Goal: Transaction & Acquisition: Download file/media

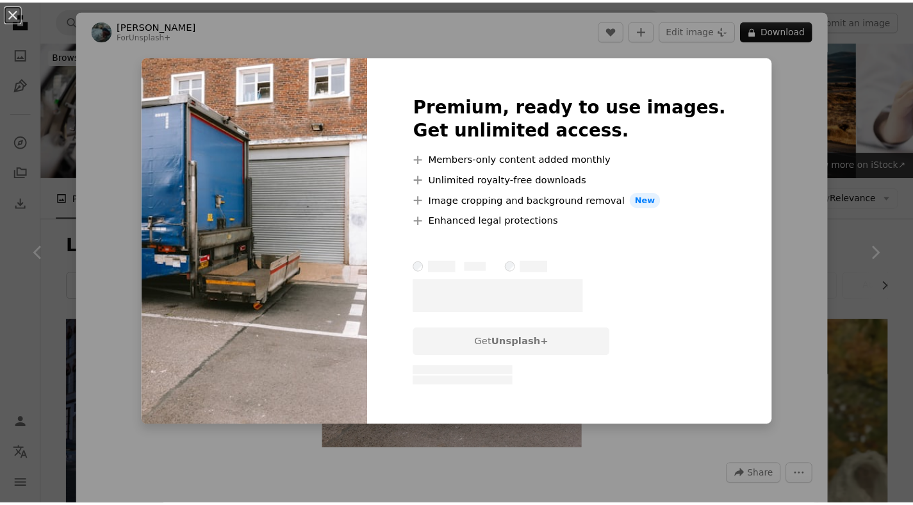
scroll to position [615, 0]
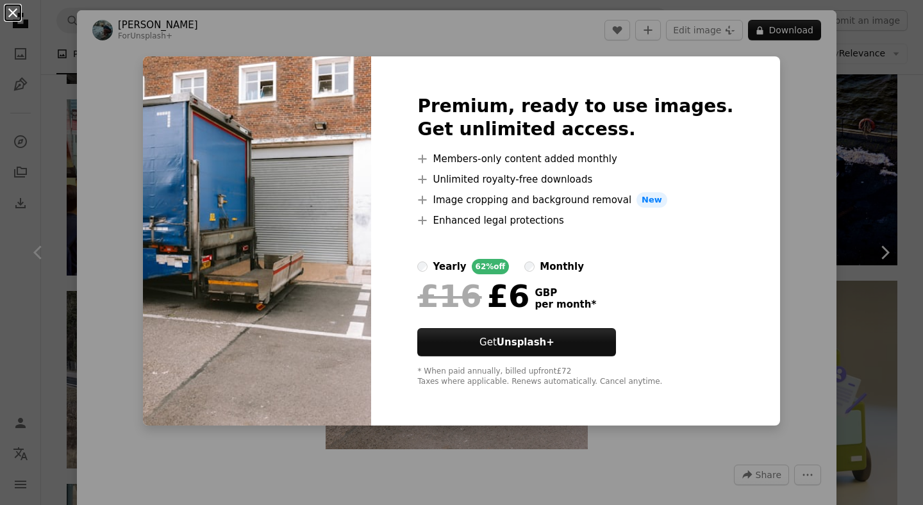
click at [12, 13] on button "An X shape" at bounding box center [12, 12] width 15 height 15
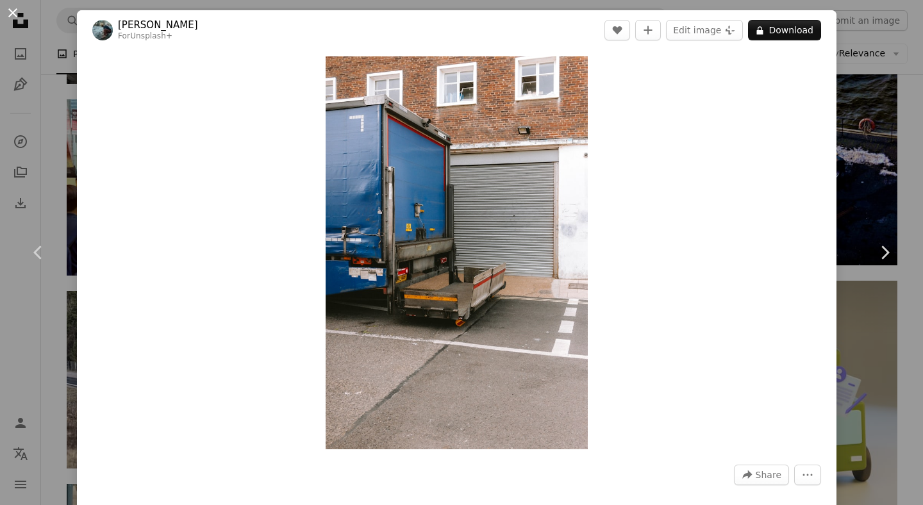
click at [15, 14] on button "An X shape" at bounding box center [12, 12] width 15 height 15
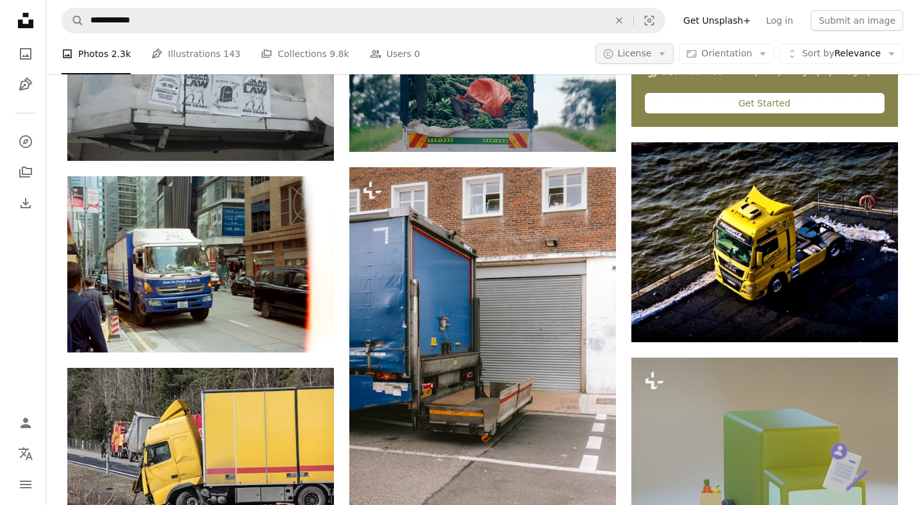
scroll to position [538, 0]
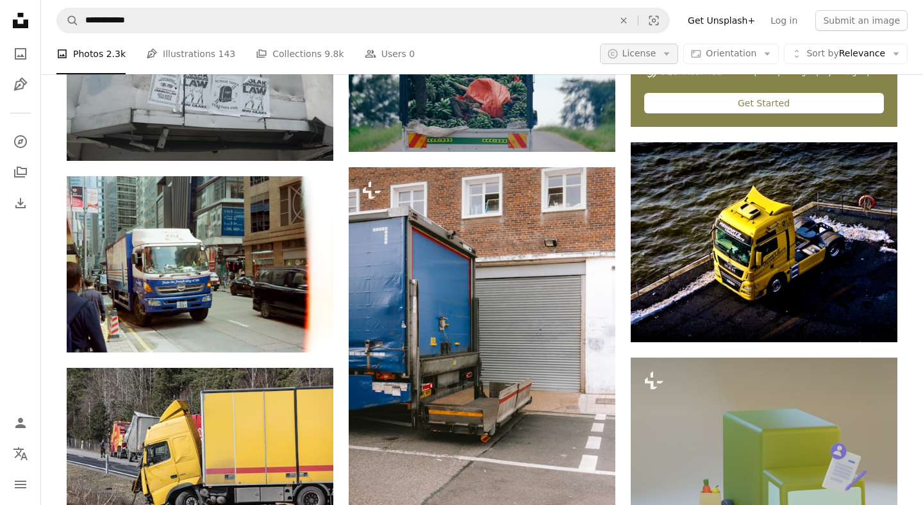
click at [654, 54] on button "A copyright icon © License Arrow down" at bounding box center [639, 54] width 79 height 21
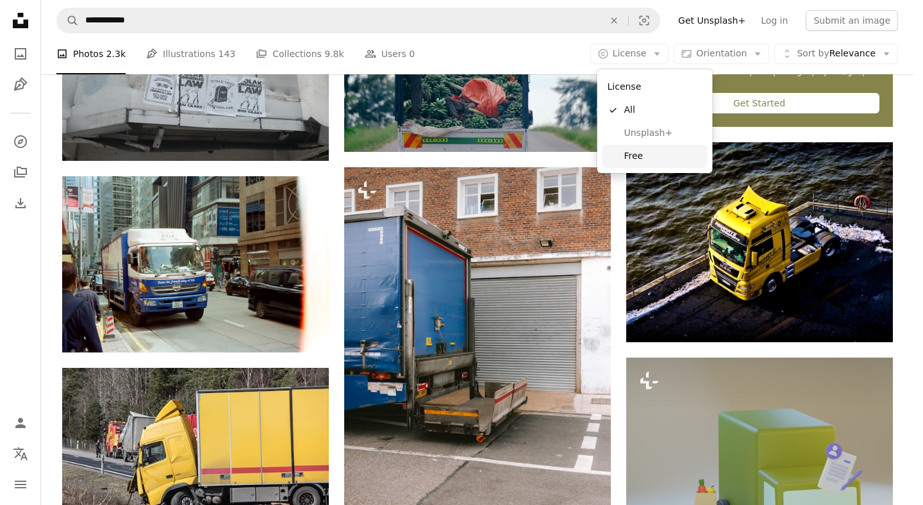
click at [637, 154] on span "Free" at bounding box center [663, 156] width 78 height 13
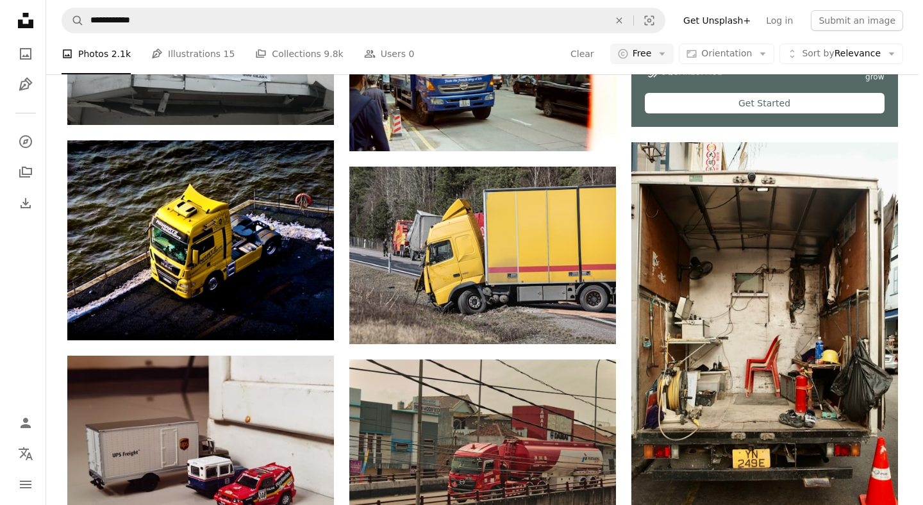
scroll to position [559, 0]
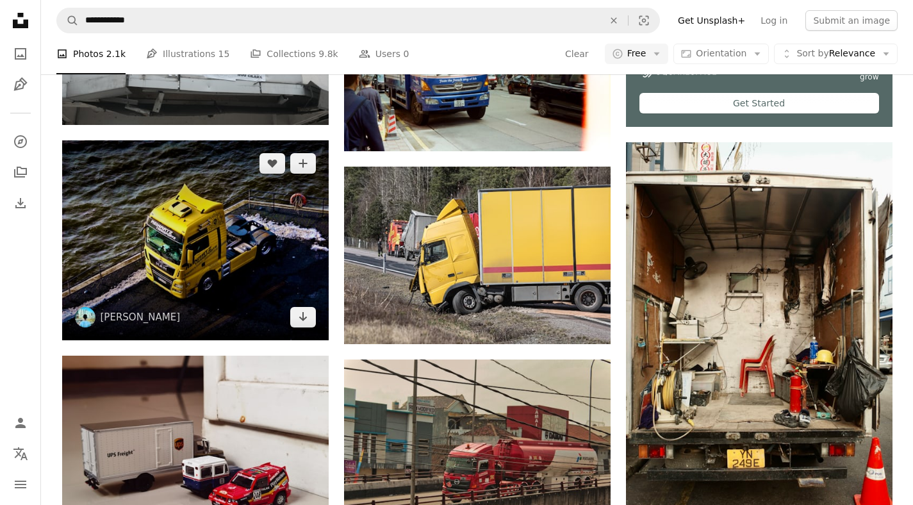
click at [265, 228] on img at bounding box center [195, 240] width 267 height 200
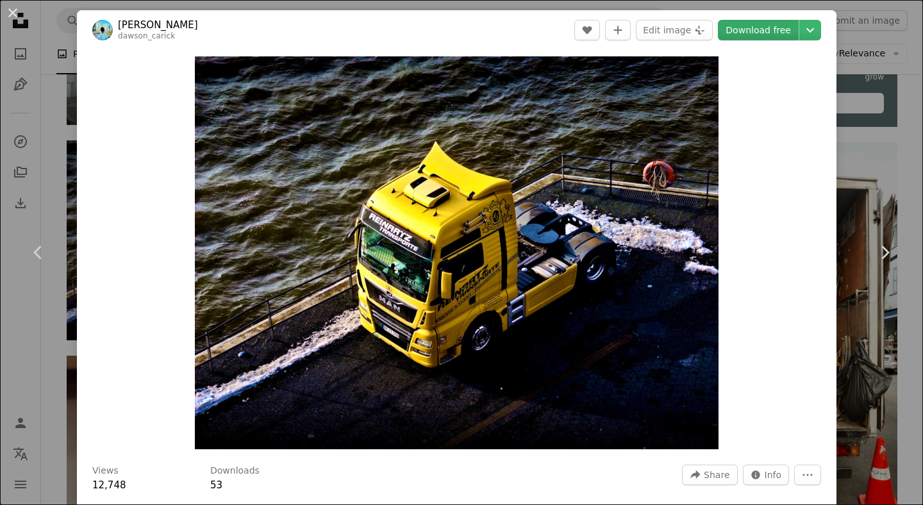
click at [754, 32] on link "Download free" at bounding box center [758, 30] width 81 height 21
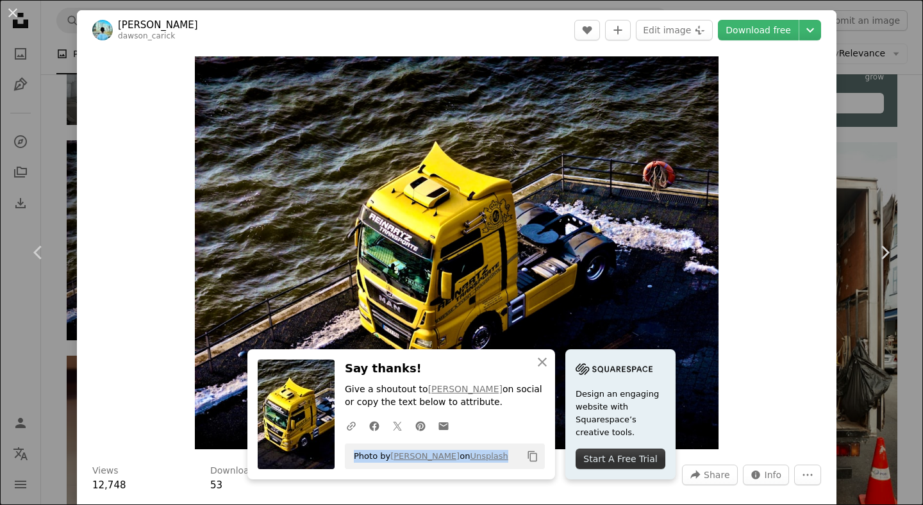
drag, startPoint x: 498, startPoint y: 456, endPoint x: 347, endPoint y: 456, distance: 150.6
click at [347, 456] on div "Photo by [PERSON_NAME] on Unsplash Copy content" at bounding box center [445, 457] width 200 height 26
copy span "Photo by [PERSON_NAME] on Unsplash"
click at [771, 294] on div "Zoom in" at bounding box center [457, 253] width 760 height 406
click at [11, 15] on button "An X shape" at bounding box center [12, 12] width 15 height 15
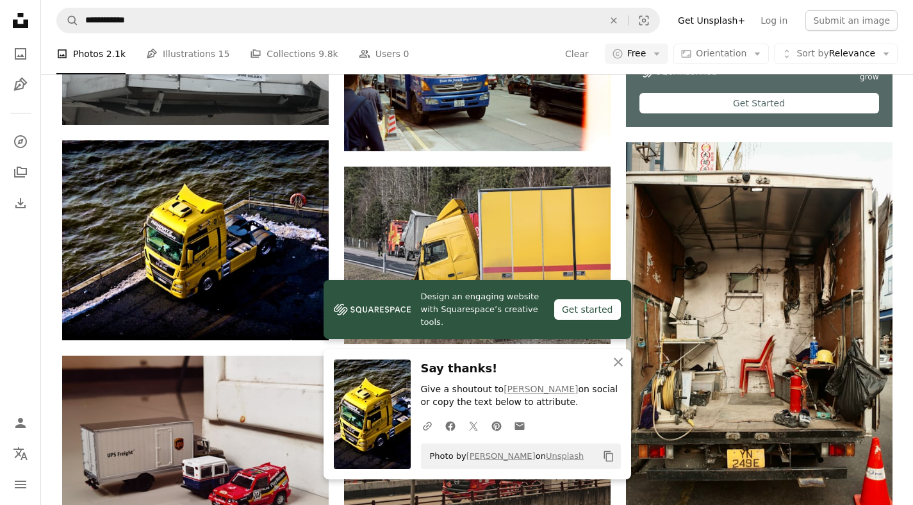
scroll to position [976, 0]
click at [619, 364] on icon "An X shape" at bounding box center [618, 361] width 15 height 15
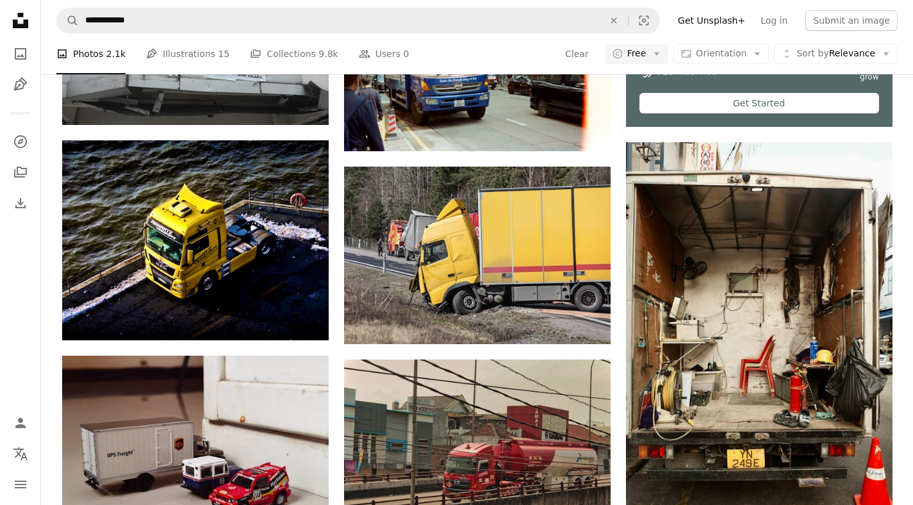
scroll to position [1027, 0]
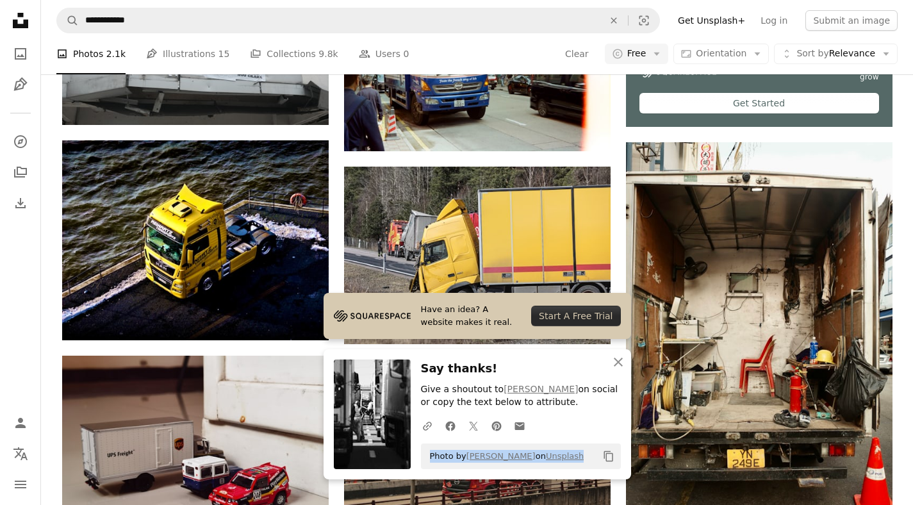
drag, startPoint x: 430, startPoint y: 456, endPoint x: 604, endPoint y: 453, distance: 173.7
click at [604, 453] on div "Photo by [PERSON_NAME] on Unsplash Copy content" at bounding box center [521, 457] width 200 height 26
copy div "Photo by [PERSON_NAME] on Unsplash Copy content"
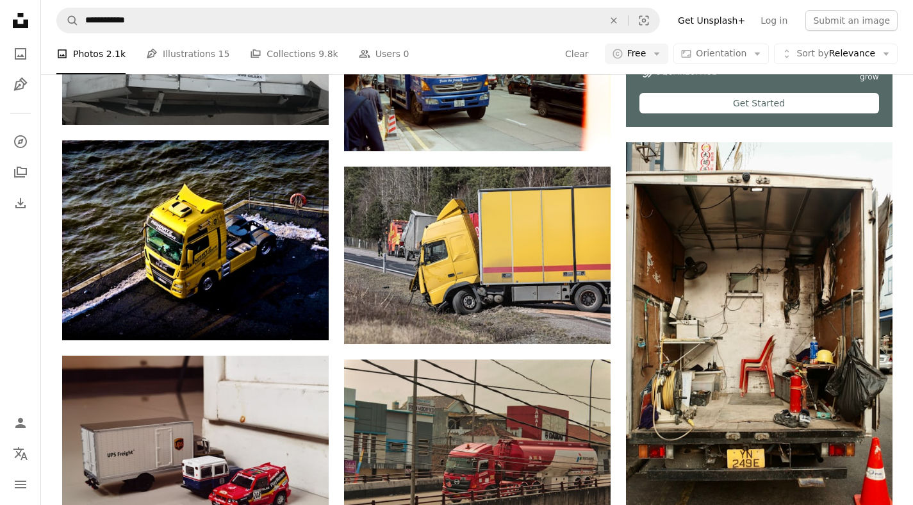
scroll to position [1540, 0]
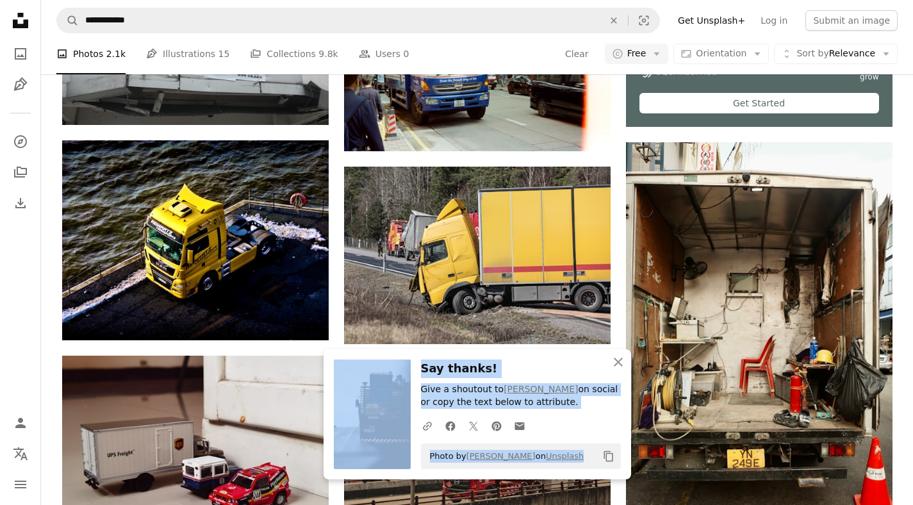
click at [430, 456] on span "Photo by [PERSON_NAME] on Unsplash" at bounding box center [504, 456] width 161 height 21
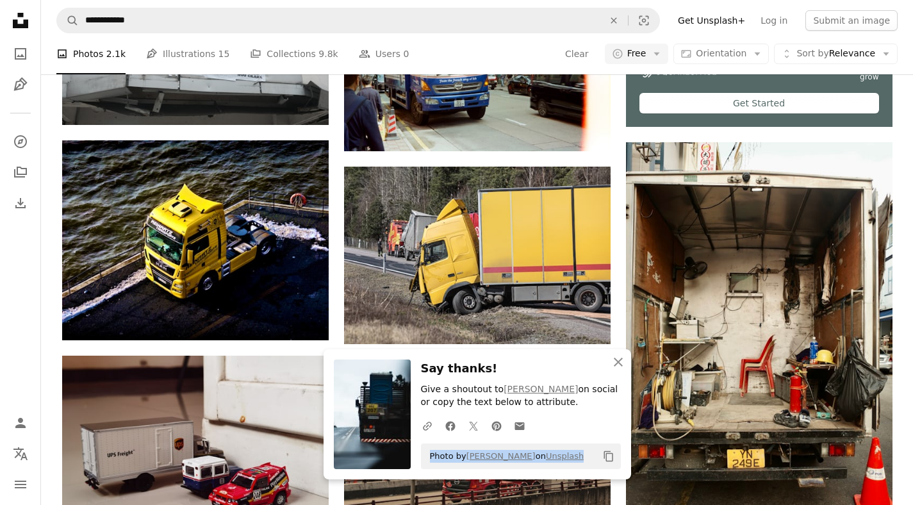
drag, startPoint x: 431, startPoint y: 457, endPoint x: 596, endPoint y: 465, distance: 165.6
click at [585, 465] on span "Photo by [PERSON_NAME] on Unsplash" at bounding box center [504, 456] width 161 height 21
copy span "Photo by [PERSON_NAME] on Unsplash"
click at [618, 360] on icon "An X shape" at bounding box center [618, 361] width 15 height 15
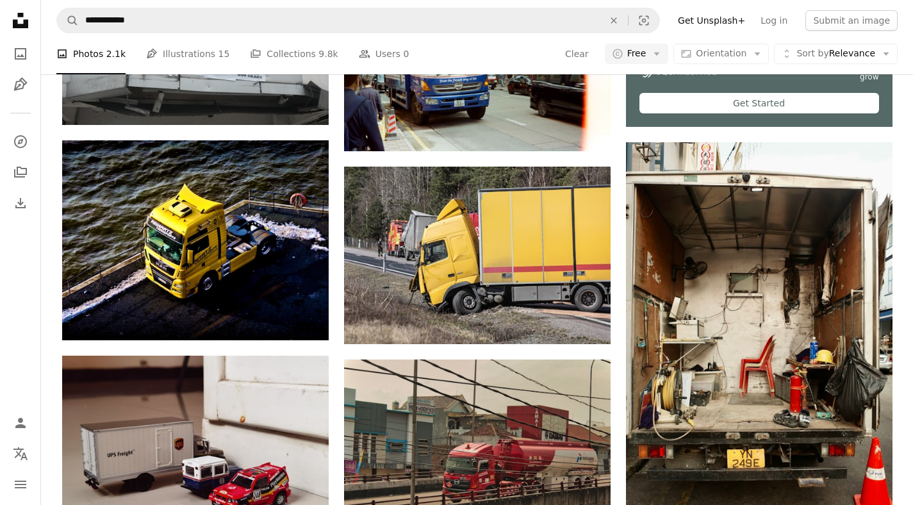
scroll to position [1694, 0]
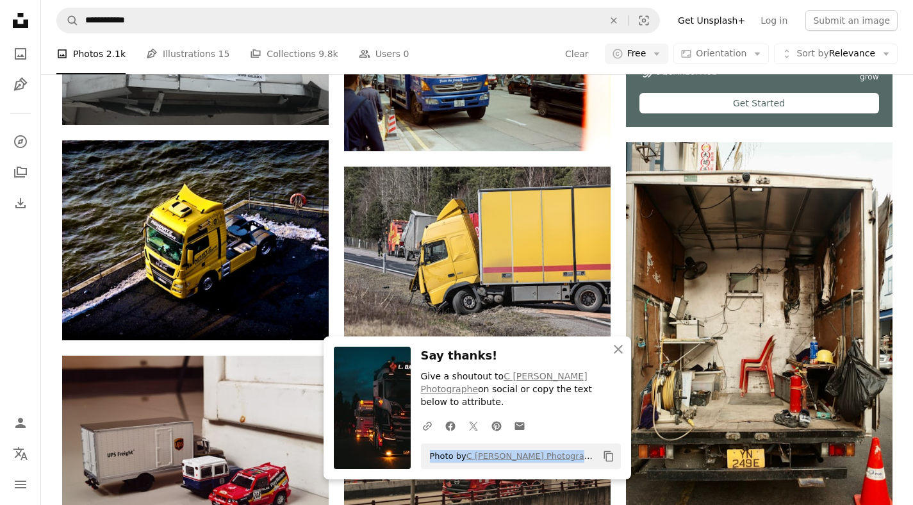
drag, startPoint x: 431, startPoint y: 457, endPoint x: 607, endPoint y: 459, distance: 176.3
click at [607, 459] on div "Photo by [PERSON_NAME] Photographe on Unsplash Copy content" at bounding box center [521, 457] width 200 height 26
copy div "Photo by [PERSON_NAME] Photographe on Unsplash Copy content"
click at [619, 357] on icon "An X shape" at bounding box center [618, 349] width 15 height 15
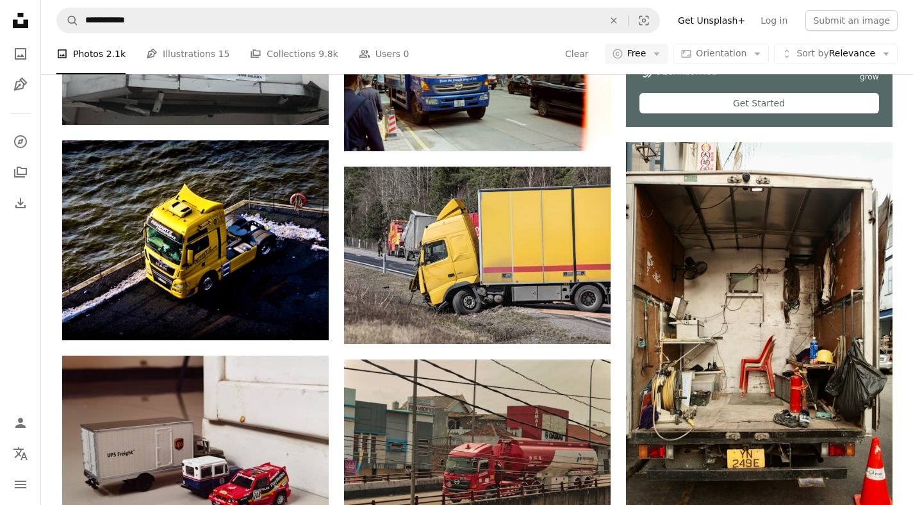
scroll to position [1933, 0]
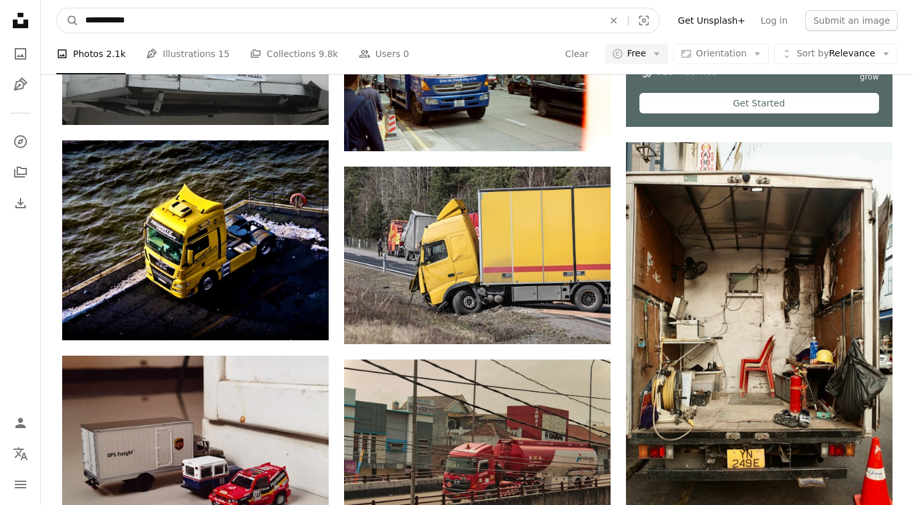
drag, startPoint x: 137, startPoint y: 18, endPoint x: 80, endPoint y: 15, distance: 57.1
click at [80, 15] on input "**********" at bounding box center [339, 20] width 521 height 24
type input "**********"
click at [57, 8] on button "A magnifying glass" at bounding box center [68, 20] width 22 height 24
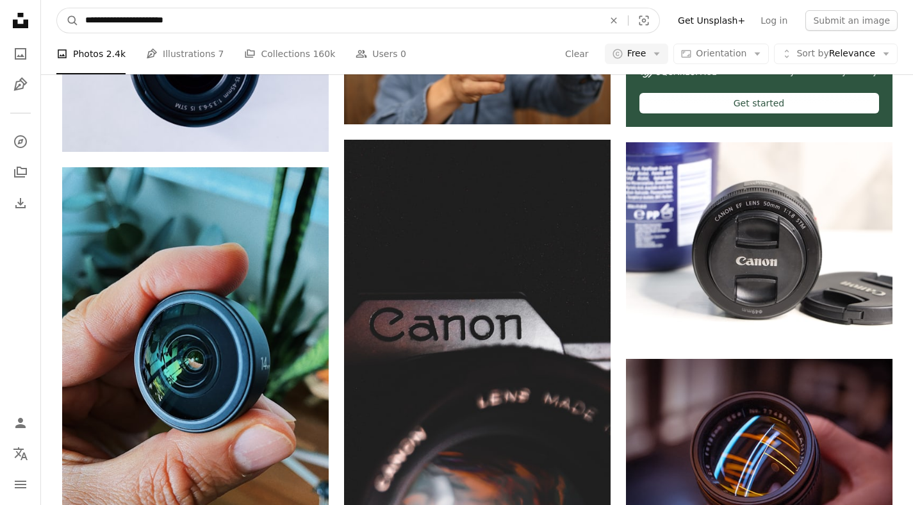
drag, startPoint x: 143, startPoint y: 20, endPoint x: 0, endPoint y: 13, distance: 143.1
type input "**********"
click button "A magnifying glass" at bounding box center [68, 20] width 22 height 24
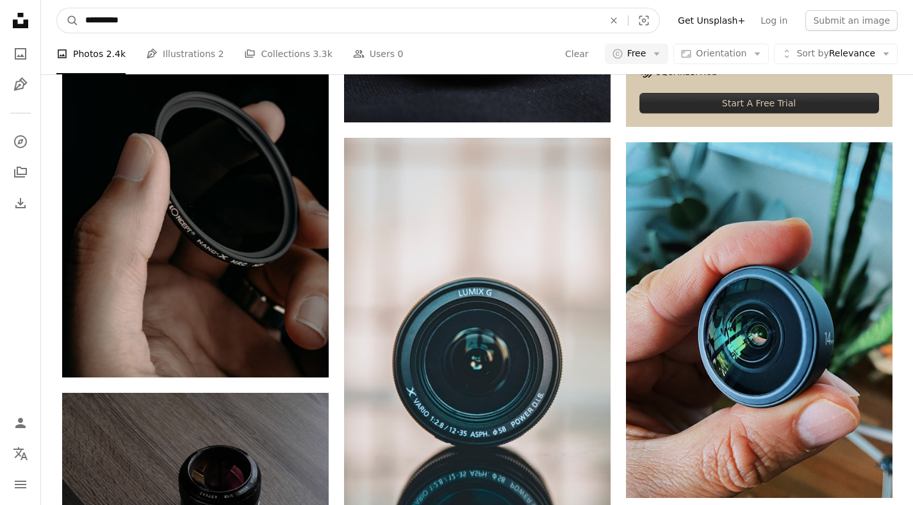
click at [156, 14] on input "**********" at bounding box center [339, 20] width 521 height 24
type input "**********"
click at [57, 8] on button "A magnifying glass" at bounding box center [68, 20] width 22 height 24
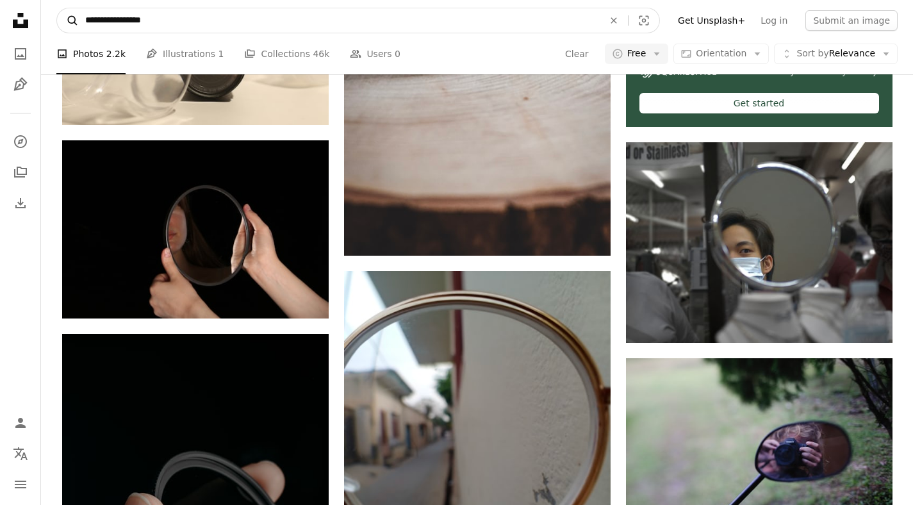
drag, startPoint x: 158, startPoint y: 21, endPoint x: 76, endPoint y: 14, distance: 82.4
click at [76, 14] on form "**********" at bounding box center [358, 21] width 604 height 26
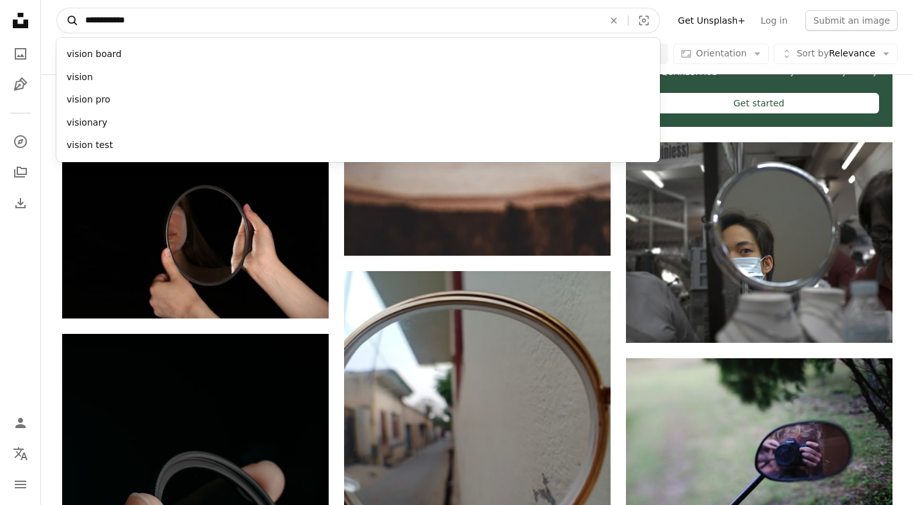
type input "**********"
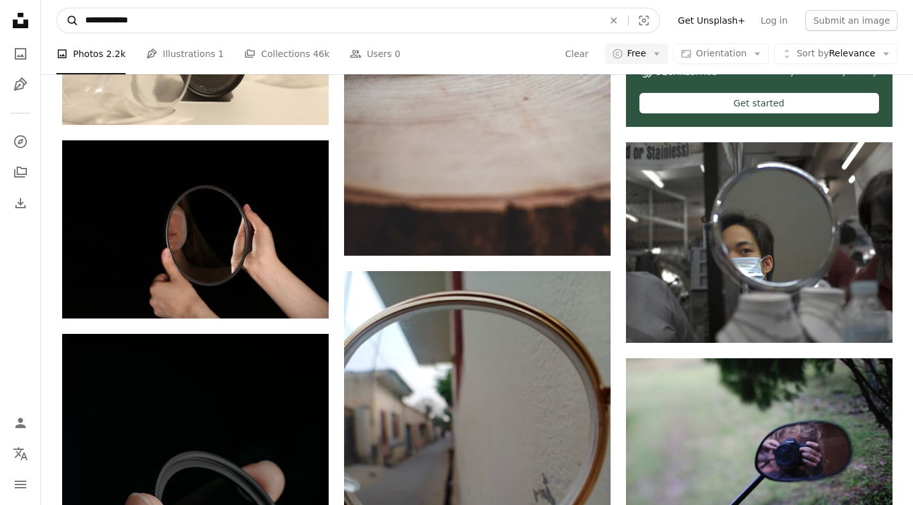
click button "A magnifying glass" at bounding box center [68, 20] width 22 height 24
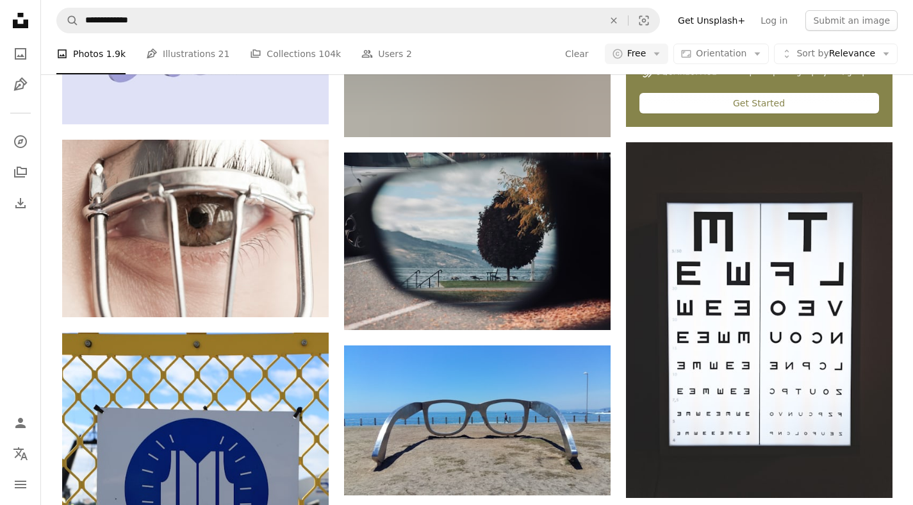
scroll to position [179, 0]
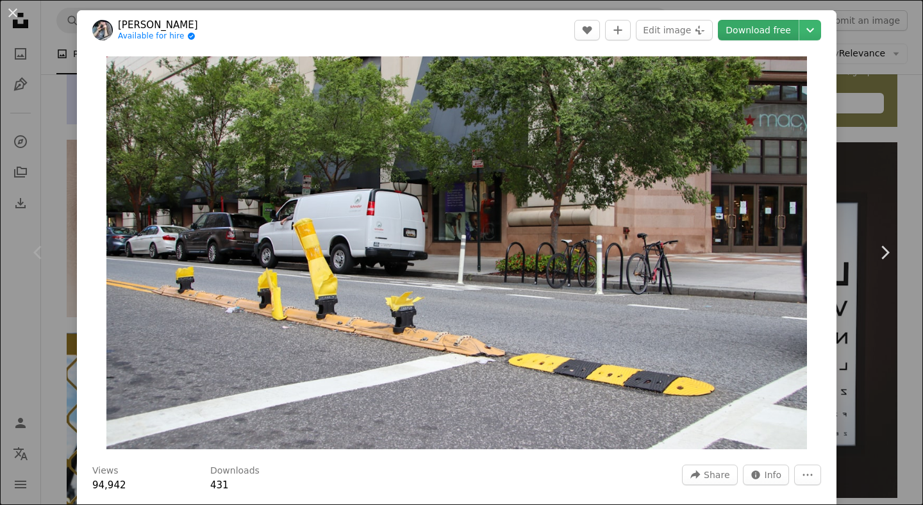
click at [738, 29] on link "Download free" at bounding box center [758, 30] width 81 height 21
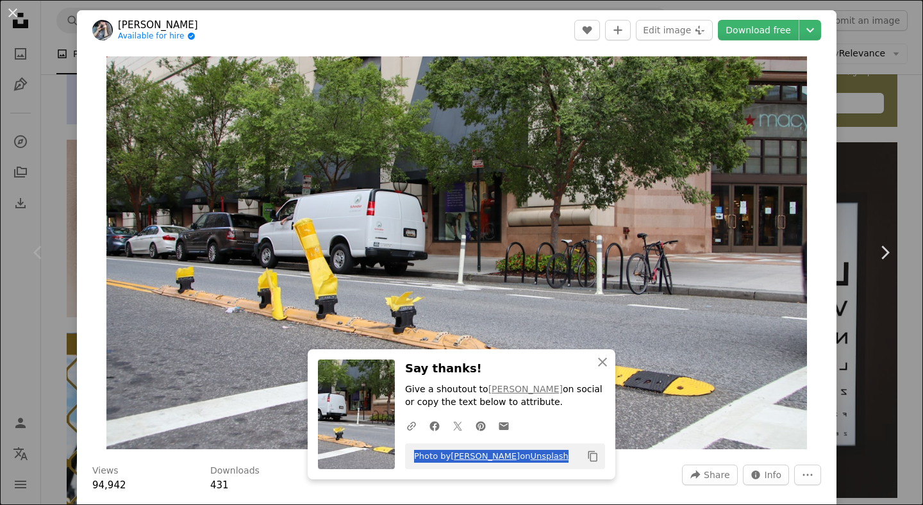
drag, startPoint x: 410, startPoint y: 457, endPoint x: 565, endPoint y: 460, distance: 155.8
click at [565, 460] on div "Photo by [PERSON_NAME] on Unsplash Copy content" at bounding box center [505, 457] width 200 height 26
click at [554, 432] on div "A URL sharing icon (chains) Facebook icon X (formerly Twitter) icon Pinterest i…" at bounding box center [502, 426] width 205 height 26
drag, startPoint x: 563, startPoint y: 458, endPoint x: 408, endPoint y: 460, distance: 155.8
click at [408, 460] on div "Photo by [PERSON_NAME] on Unsplash Copy content" at bounding box center [505, 457] width 200 height 26
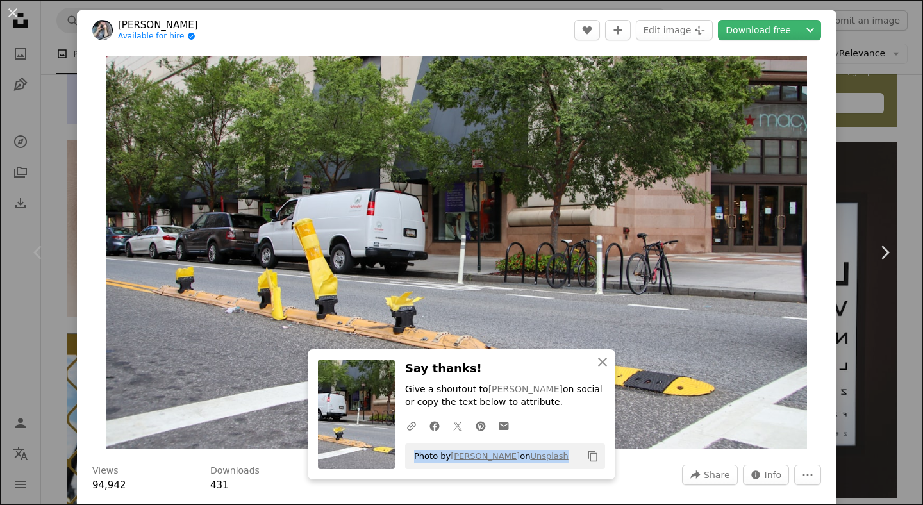
copy span "Photo by [PERSON_NAME] on Unsplash"
click at [13, 12] on button "An X shape" at bounding box center [12, 12] width 15 height 15
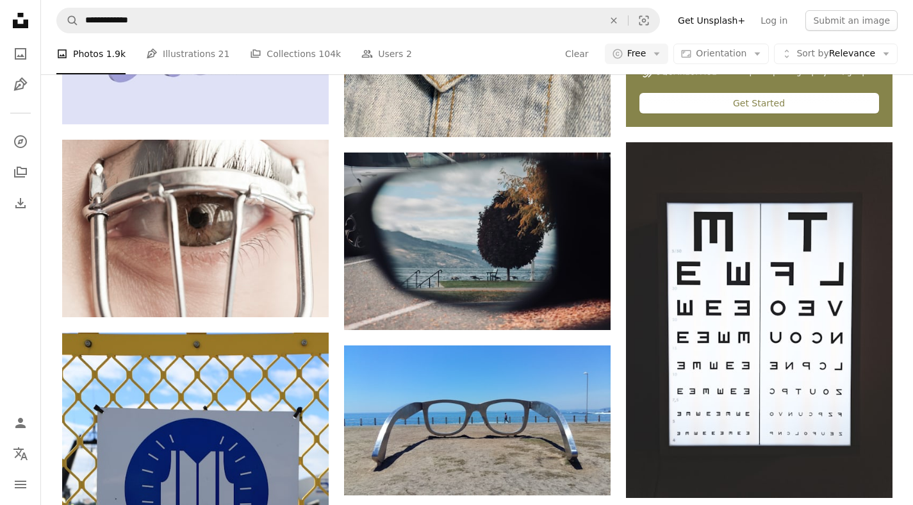
scroll to position [1164, 0]
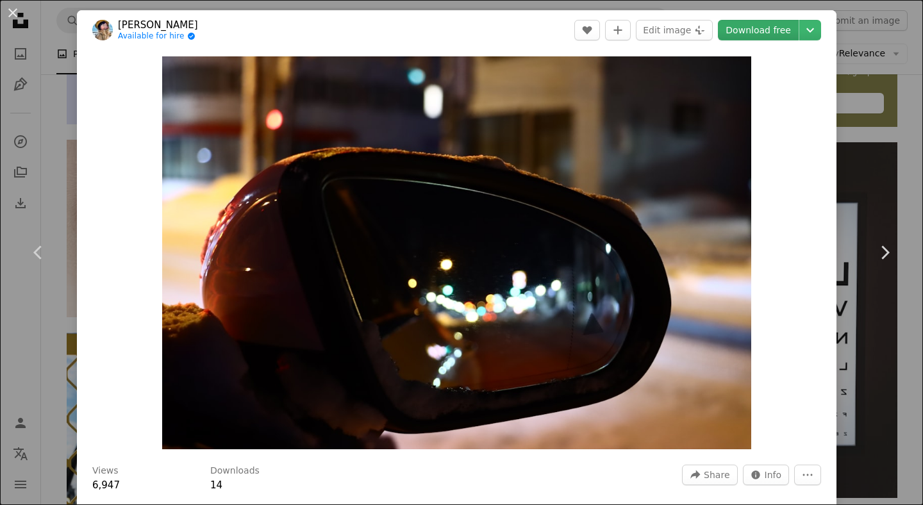
click at [754, 31] on link "Download free" at bounding box center [758, 30] width 81 height 21
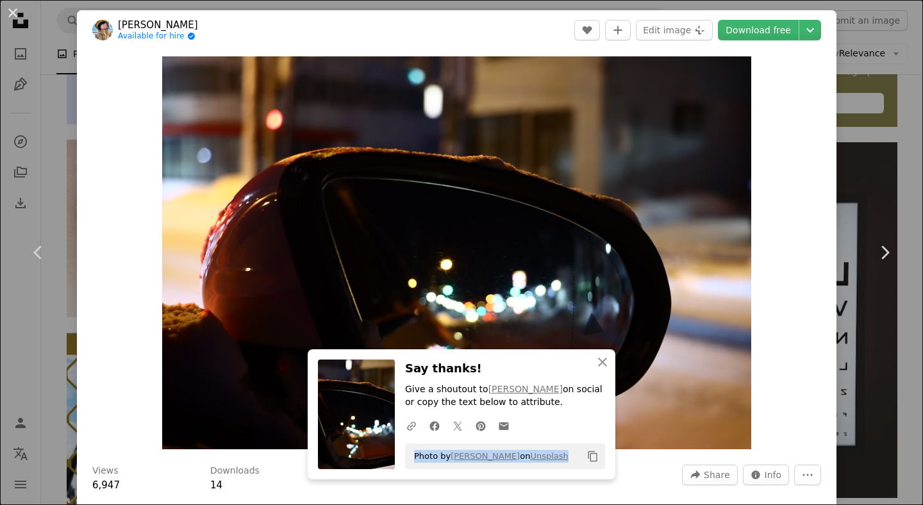
drag, startPoint x: 409, startPoint y: 457, endPoint x: 527, endPoint y: 456, distance: 117.9
click at [527, 456] on div "Photo by [PERSON_NAME] on Unsplash Copy content" at bounding box center [505, 457] width 200 height 26
copy span "Photo by [PERSON_NAME] on Unsplash"
click at [6, 17] on button "An X shape" at bounding box center [12, 12] width 15 height 15
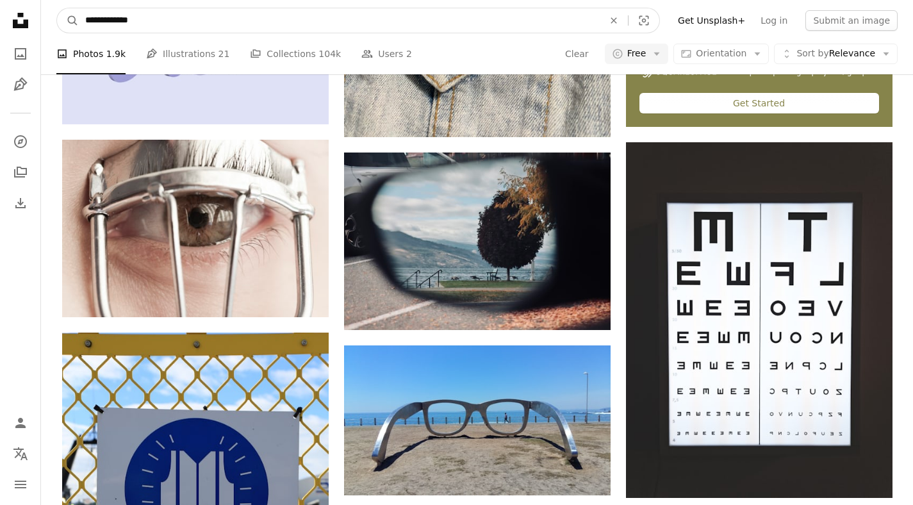
click at [94, 22] on input "**********" at bounding box center [339, 20] width 521 height 24
type input "**********"
click at [57, 8] on button "A magnifying glass" at bounding box center [68, 20] width 22 height 24
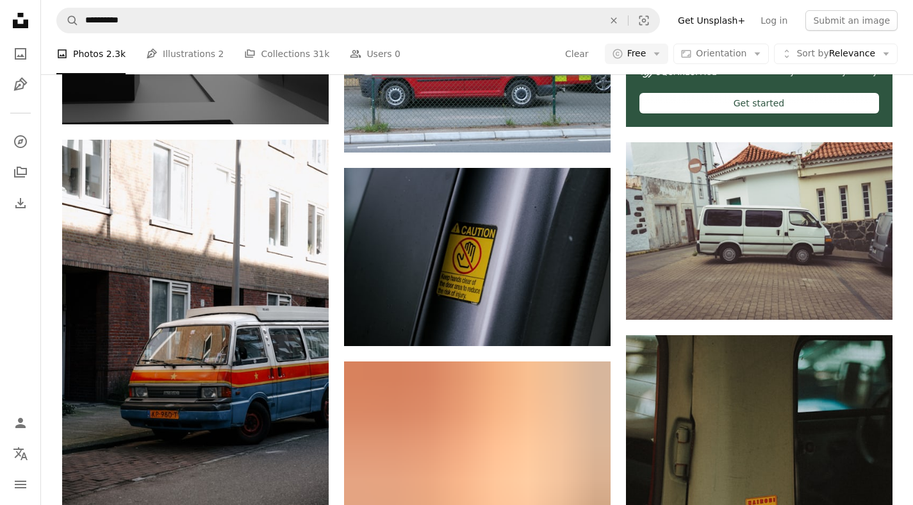
scroll to position [3174, 0]
